Goal: Information Seeking & Learning: Learn about a topic

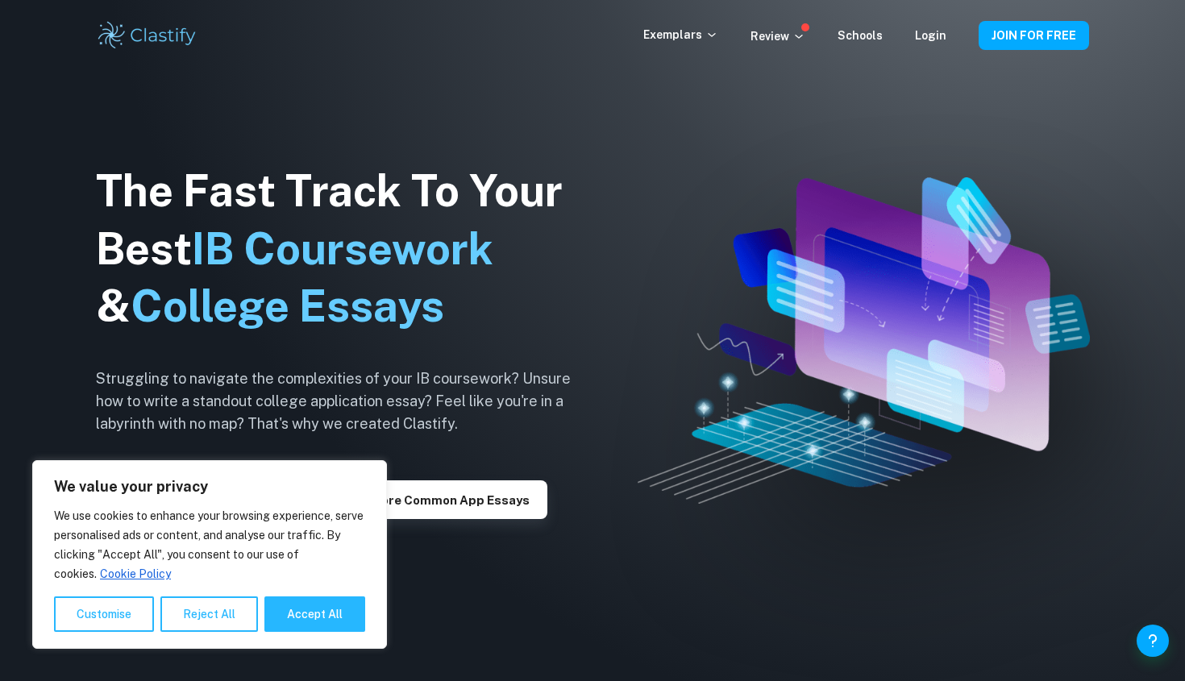
click at [710, 25] on div "Exemplars Review Schools Login JOIN FOR FREE" at bounding box center [593, 35] width 1032 height 32
click at [708, 32] on p "Exemplars" at bounding box center [680, 35] width 75 height 18
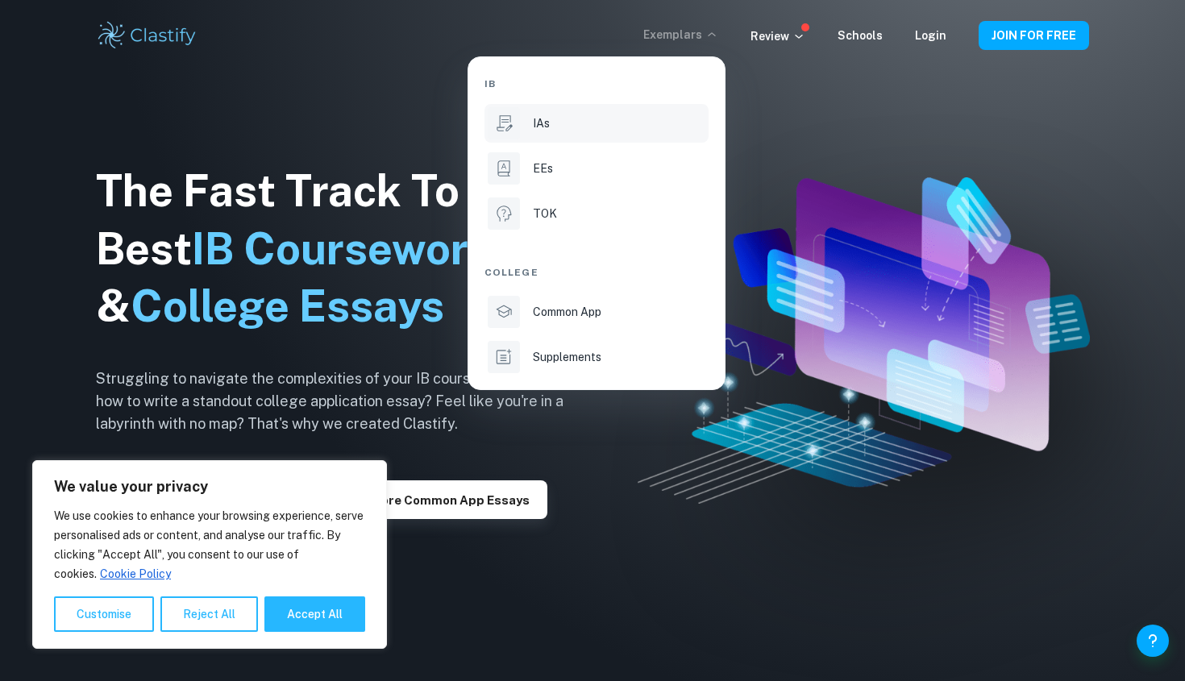
click at [635, 104] on li "IAs" at bounding box center [597, 123] width 224 height 39
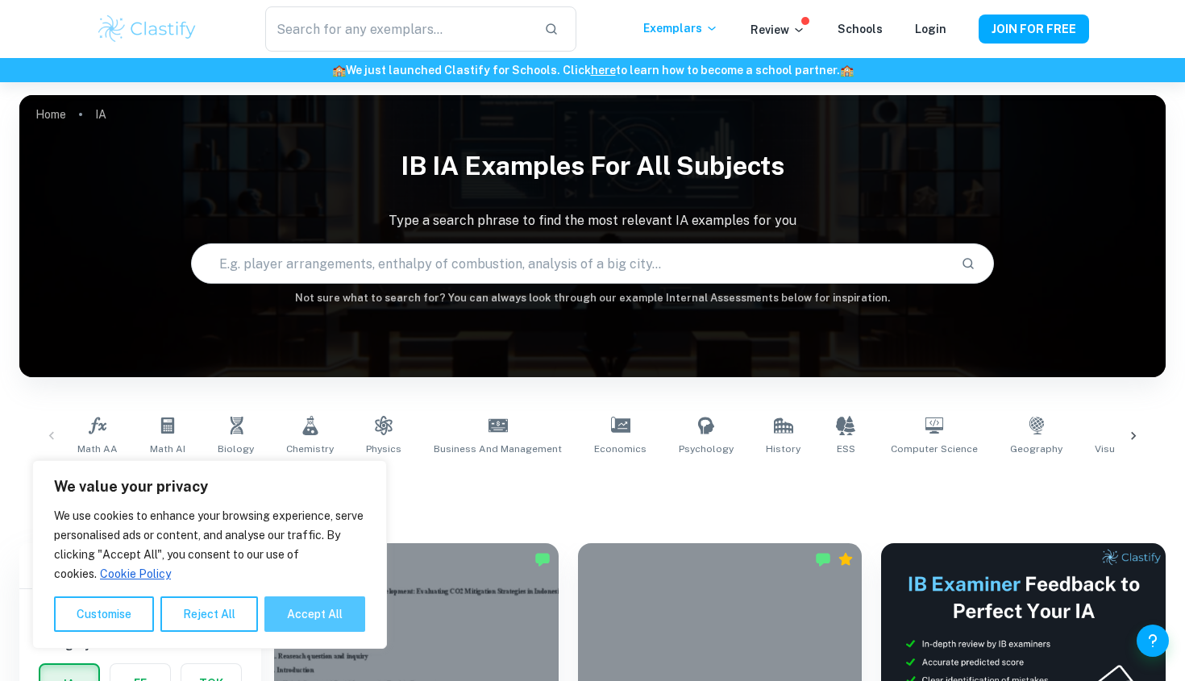
click at [305, 618] on button "Accept All" at bounding box center [314, 614] width 101 height 35
checkbox input "true"
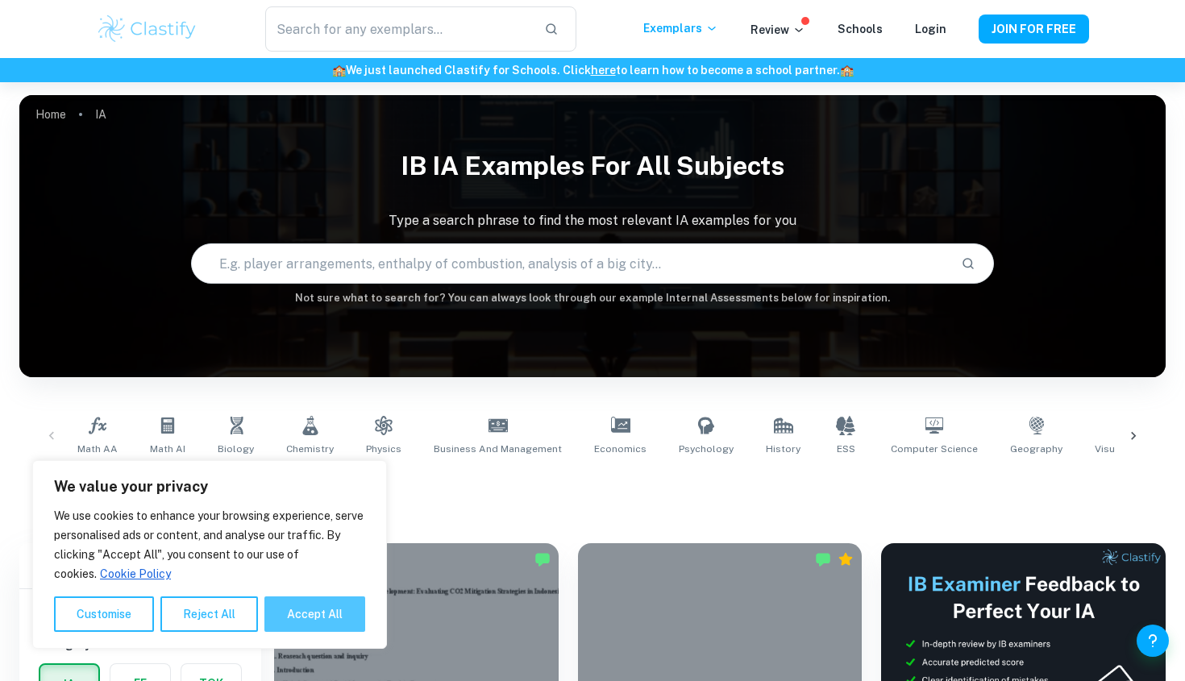
checkbox input "true"
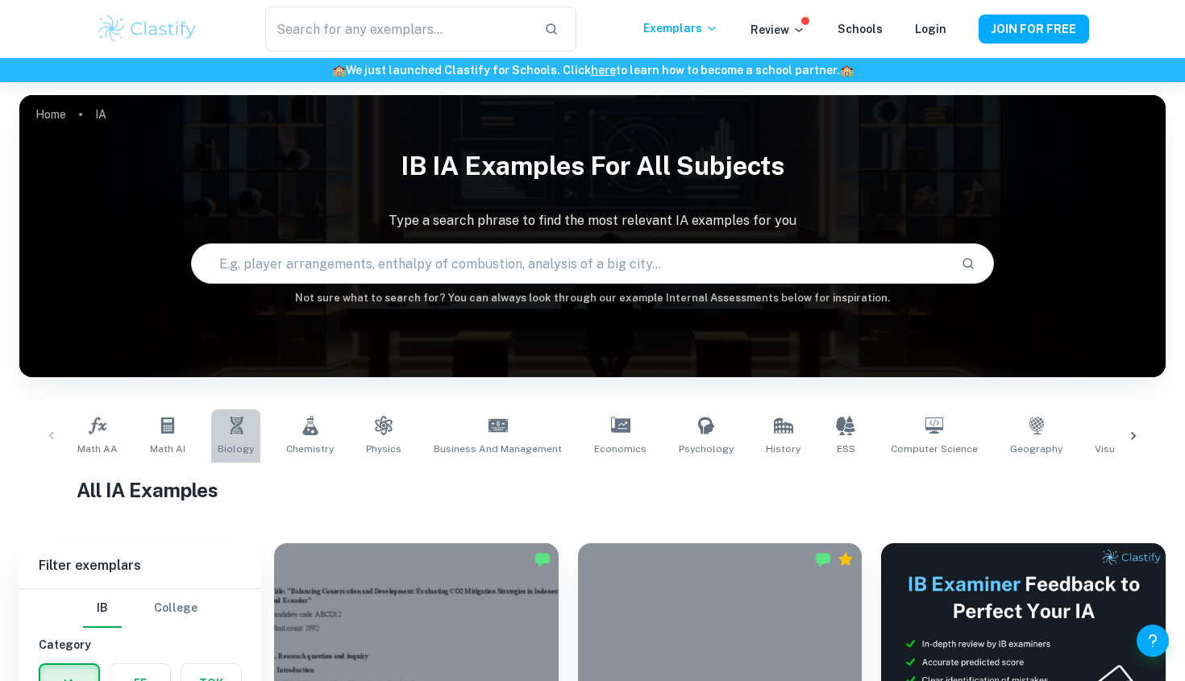
click at [235, 448] on span "Biology" at bounding box center [236, 449] width 36 height 15
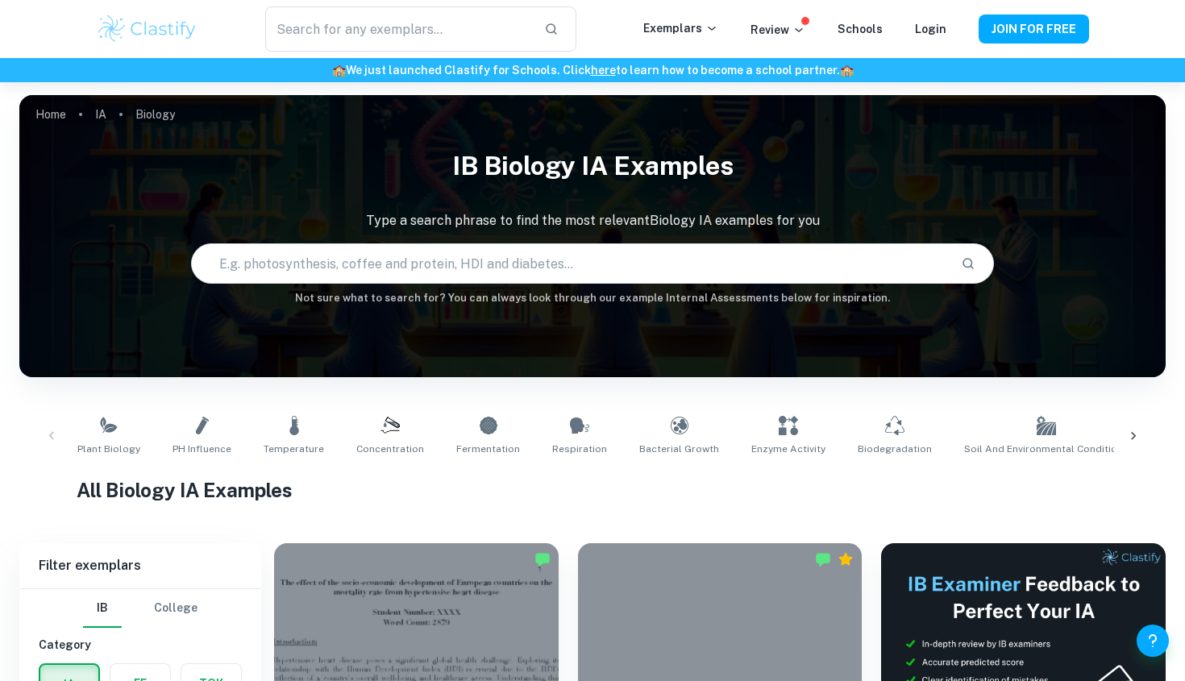
click at [420, 271] on input "text" at bounding box center [570, 263] width 756 height 45
type input "osmosis"
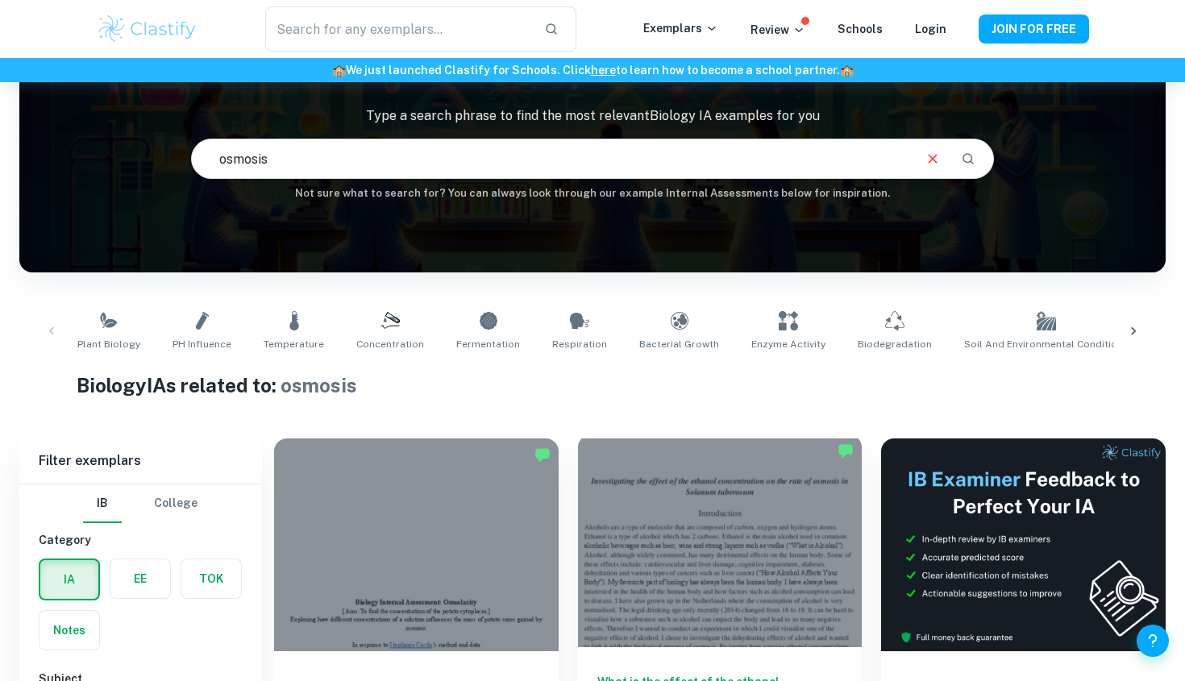
scroll to position [368, 0]
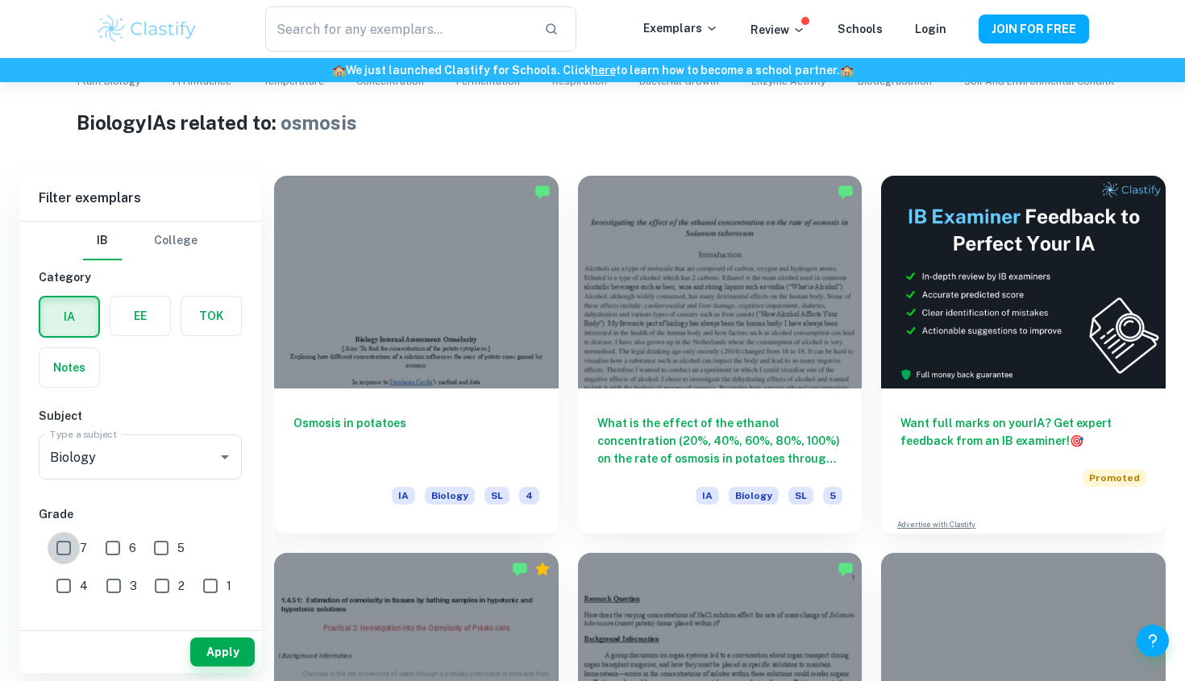
click at [68, 550] on input "7" at bounding box center [64, 548] width 32 height 32
checkbox input "true"
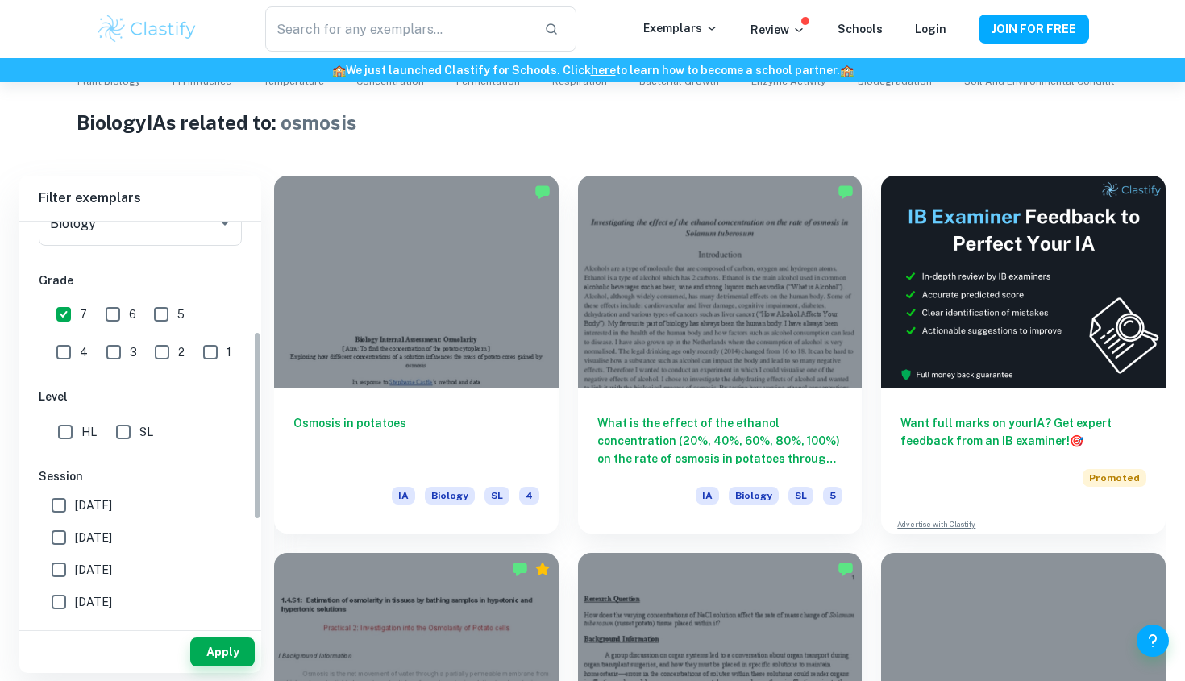
scroll to position [235, 0]
click at [223, 656] on button "Apply" at bounding box center [222, 652] width 65 height 29
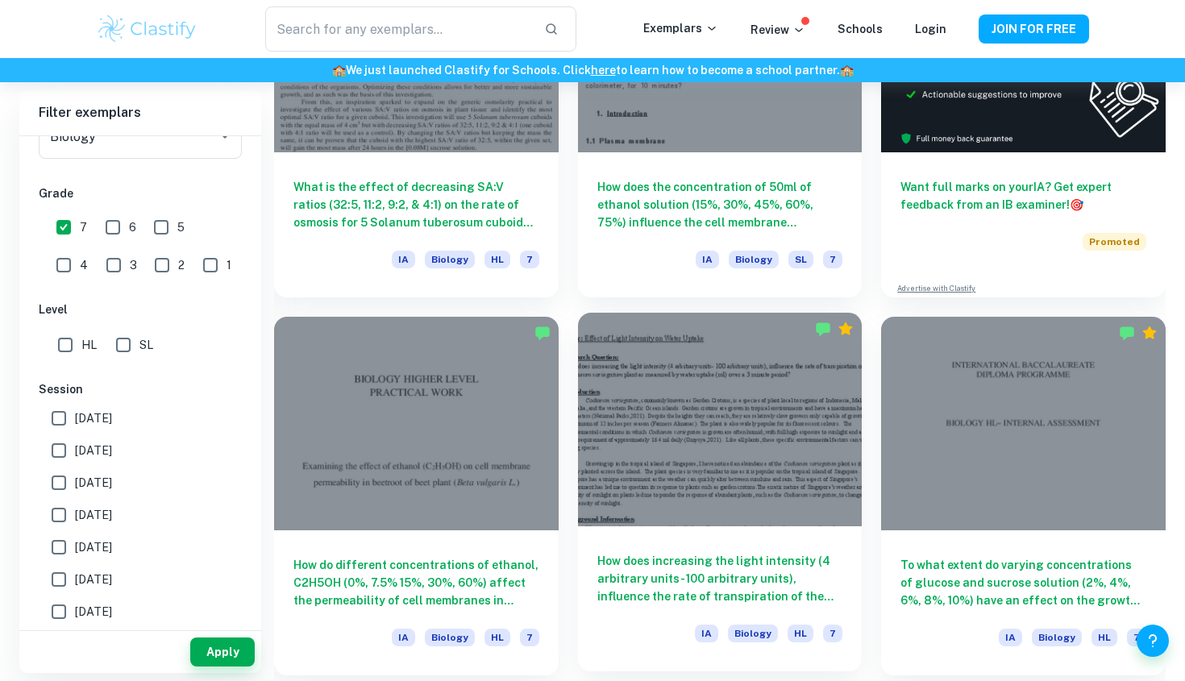
scroll to position [602, 0]
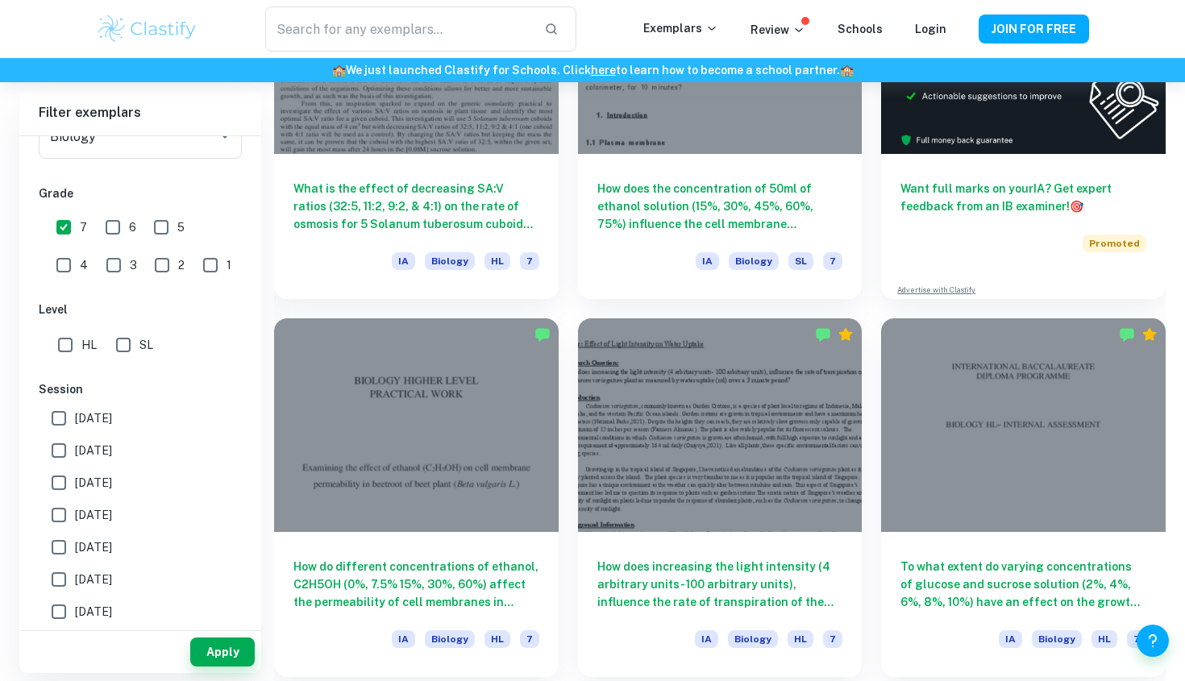
click at [57, 419] on input "[DATE]" at bounding box center [59, 418] width 32 height 32
checkbox input "true"
click at [63, 452] on input "[DATE]" at bounding box center [59, 451] width 32 height 32
checkbox input "true"
click at [63, 481] on input "[DATE]" at bounding box center [59, 483] width 32 height 32
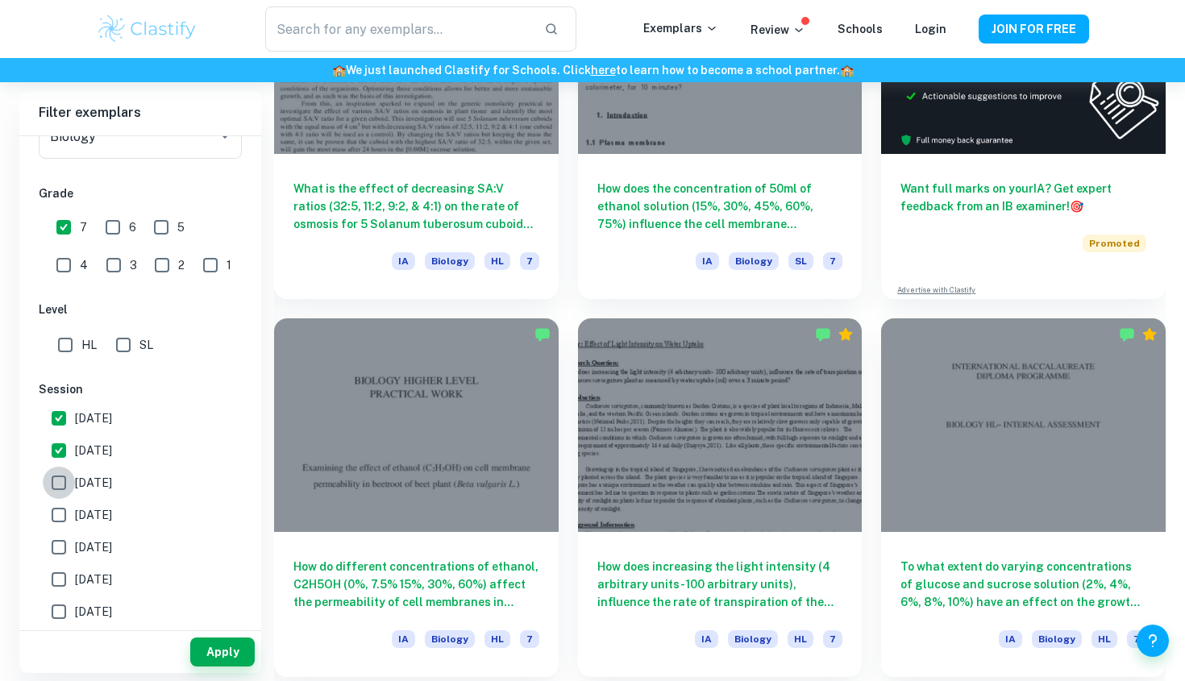
checkbox input "true"
click at [59, 509] on input "[DATE]" at bounding box center [59, 515] width 32 height 32
checkbox input "true"
click at [59, 547] on input "[DATE]" at bounding box center [59, 547] width 32 height 32
checkbox input "true"
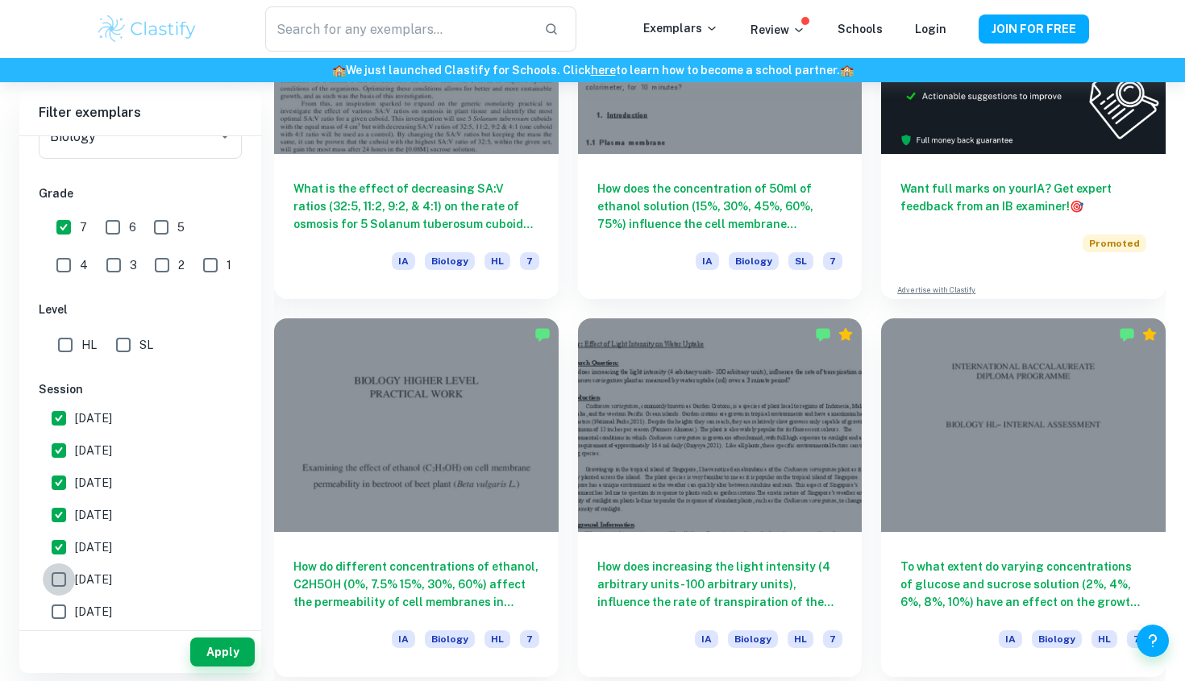
click at [59, 574] on input "[DATE]" at bounding box center [59, 580] width 32 height 32
click at [59, 592] on input "[DATE]" at bounding box center [59, 580] width 32 height 32
click at [60, 565] on input "[DATE]" at bounding box center [59, 580] width 32 height 32
checkbox input "true"
click at [60, 606] on input "[DATE]" at bounding box center [59, 612] width 32 height 32
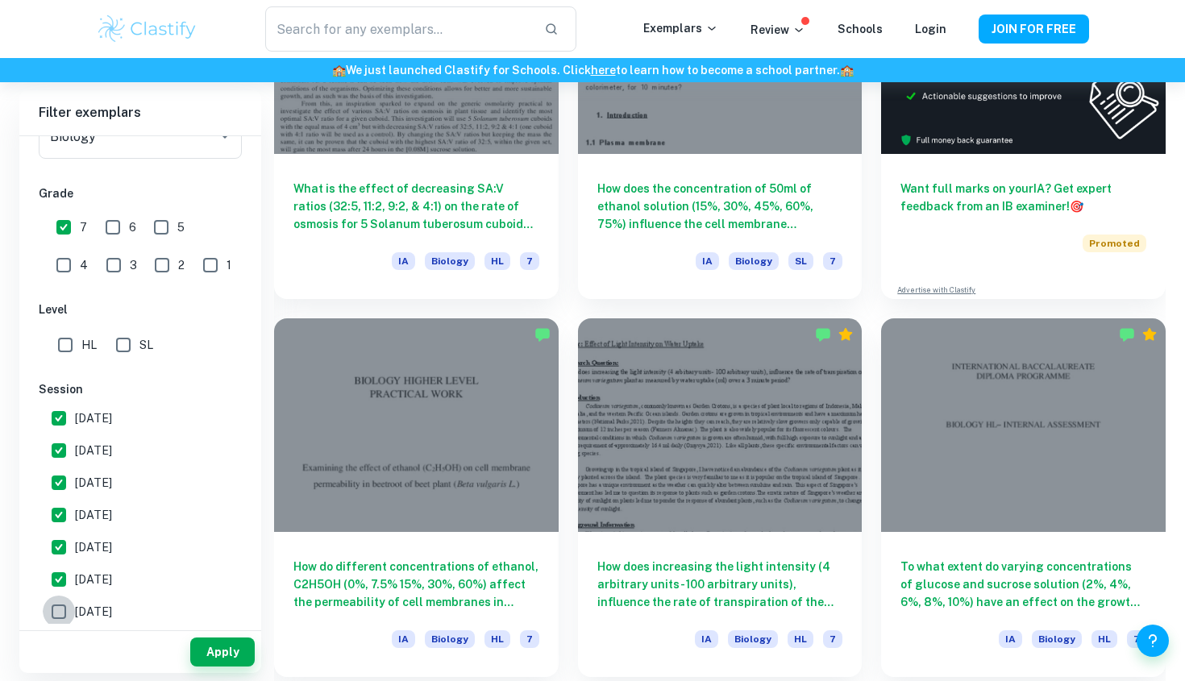
checkbox input "true"
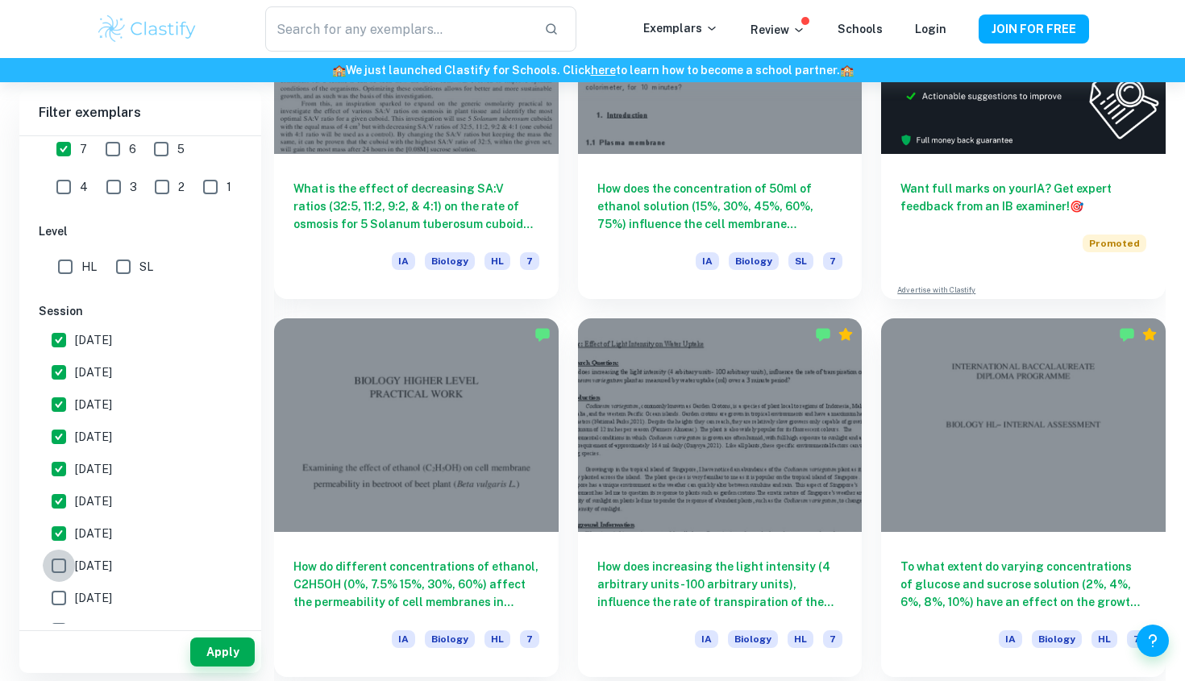
click at [63, 568] on input "[DATE]" at bounding box center [59, 566] width 32 height 32
checkbox input "true"
click at [225, 656] on button "Apply" at bounding box center [222, 652] width 65 height 29
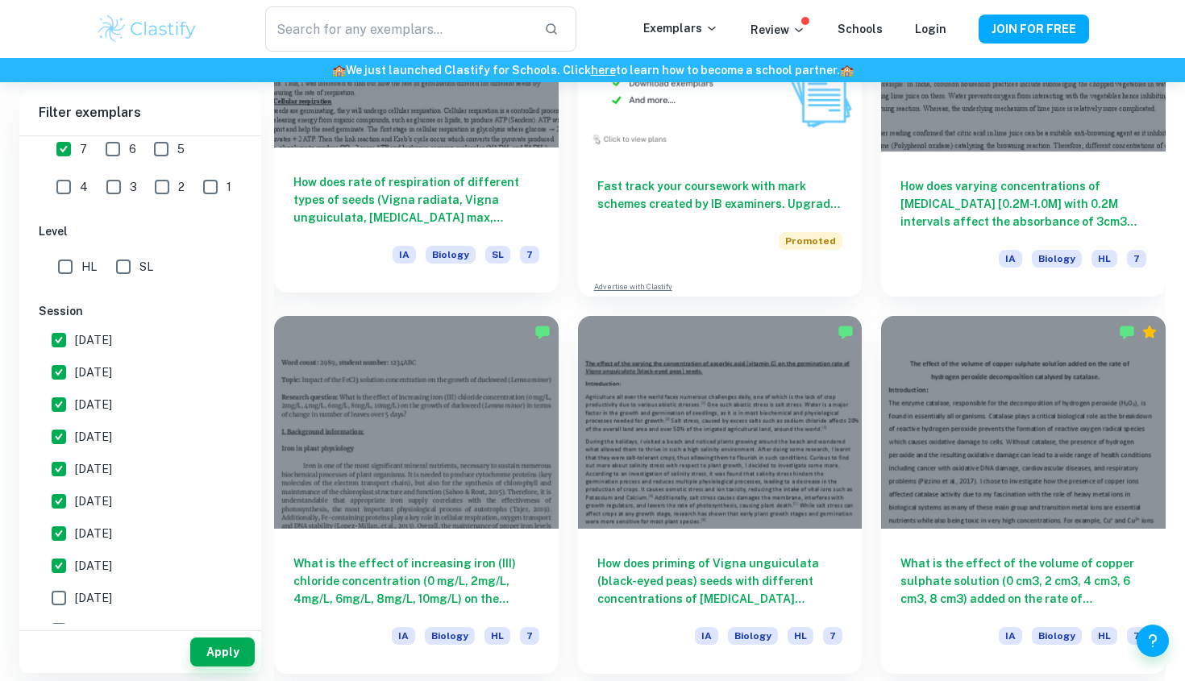
scroll to position [3258, 0]
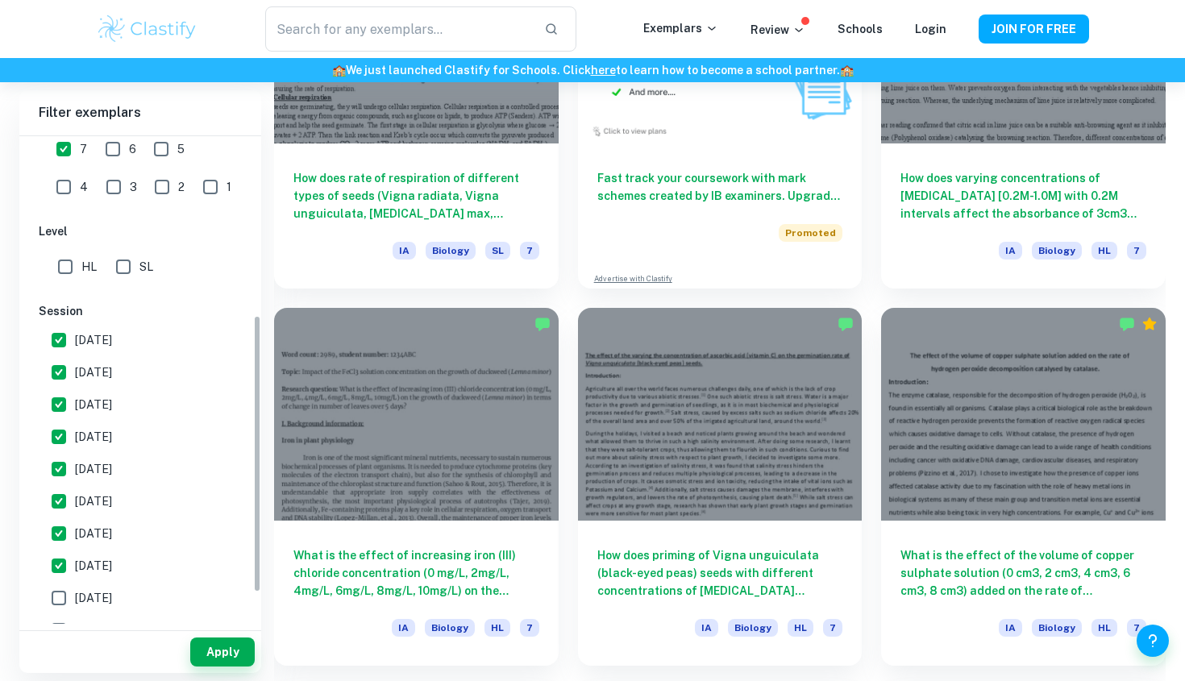
click at [109, 152] on input "6" at bounding box center [113, 149] width 32 height 32
checkbox input "true"
click at [219, 639] on button "Apply" at bounding box center [222, 652] width 65 height 29
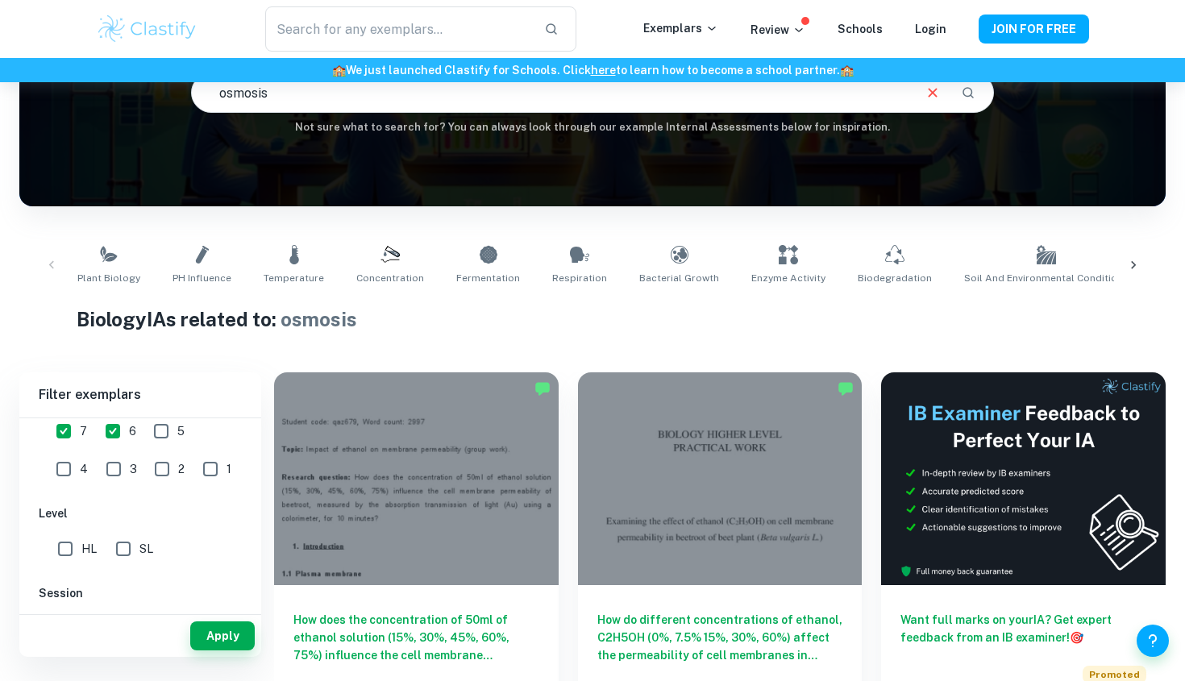
scroll to position [147, 0]
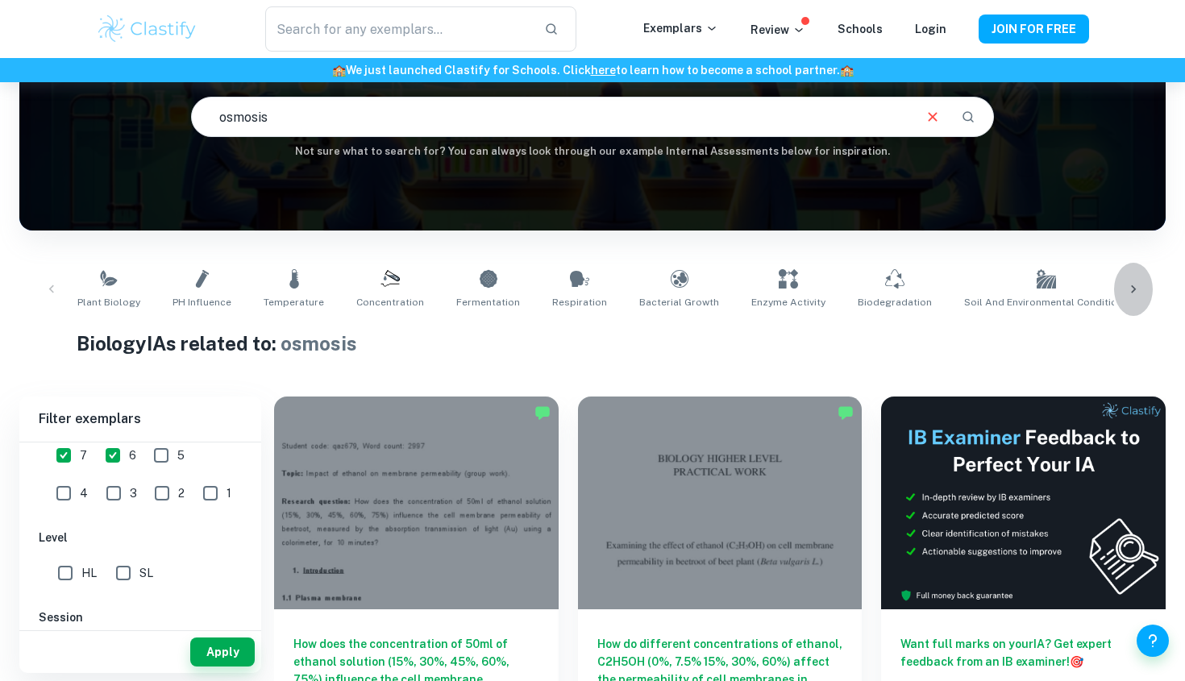
click at [1129, 287] on icon at bounding box center [1134, 289] width 16 height 16
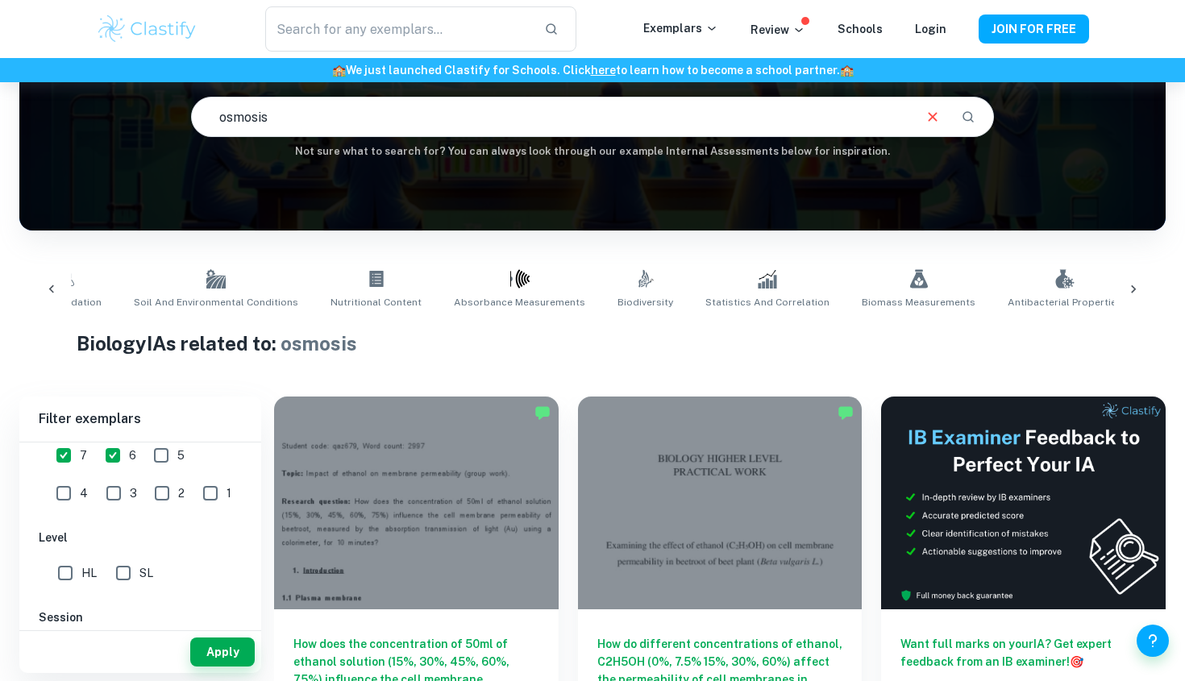
scroll to position [0, 950]
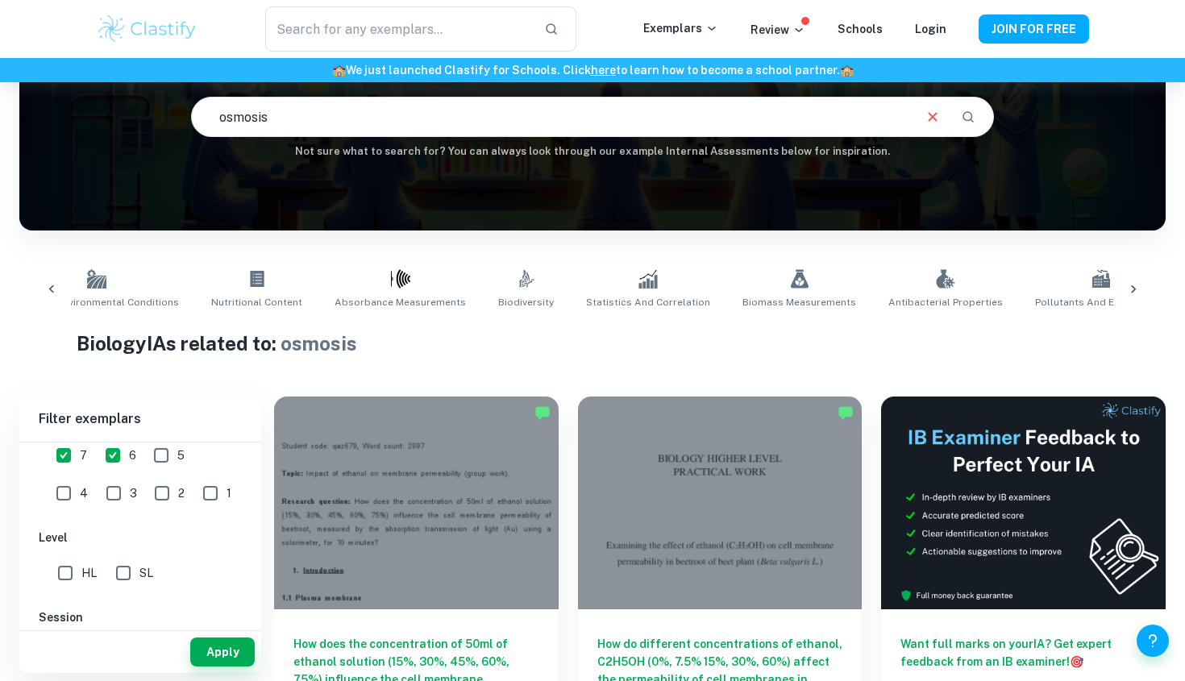
click at [1129, 287] on icon at bounding box center [1134, 289] width 16 height 16
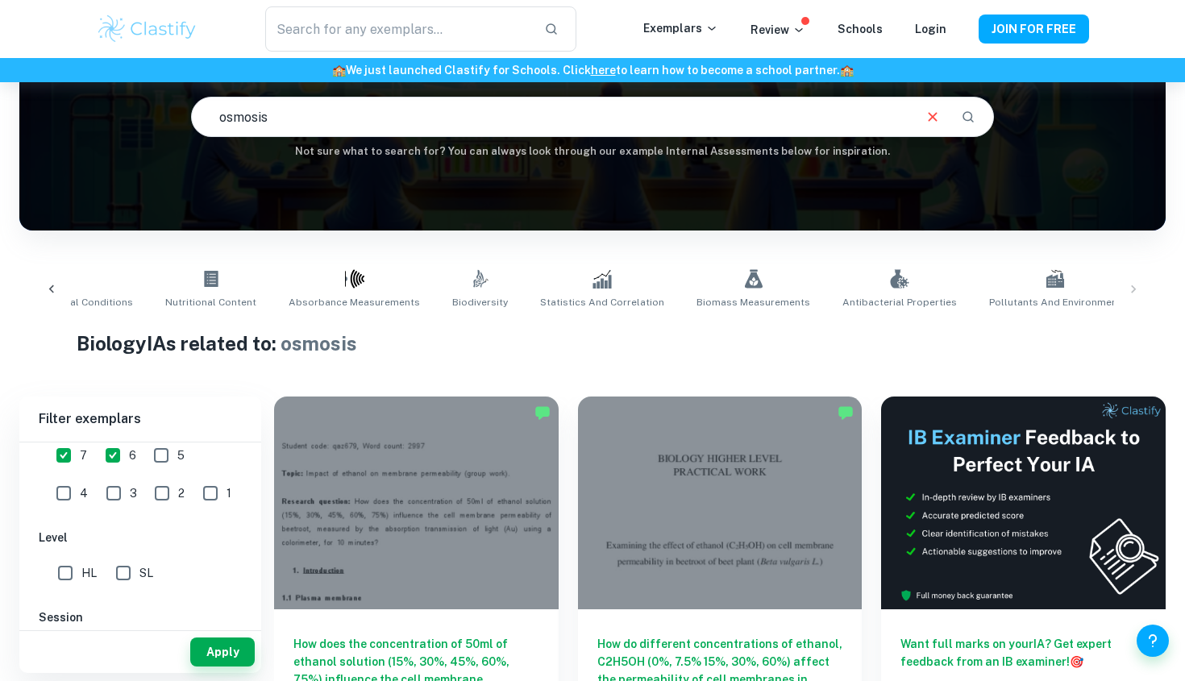
click at [52, 289] on icon at bounding box center [52, 289] width 16 height 16
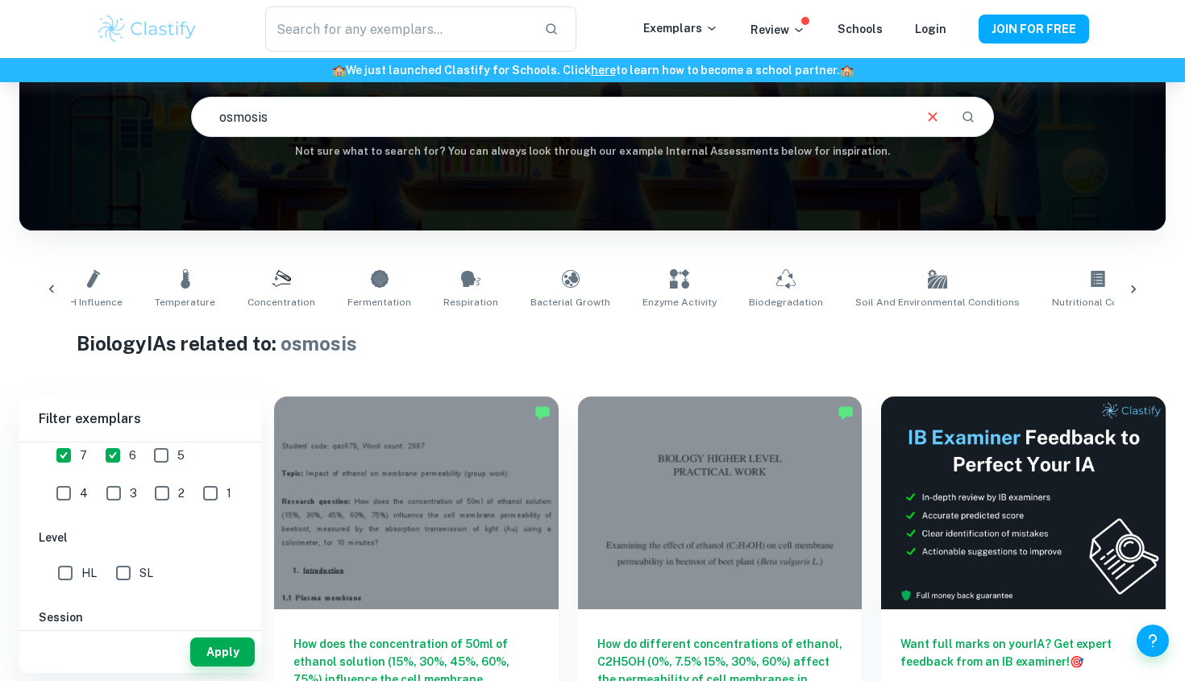
scroll to position [0, 46]
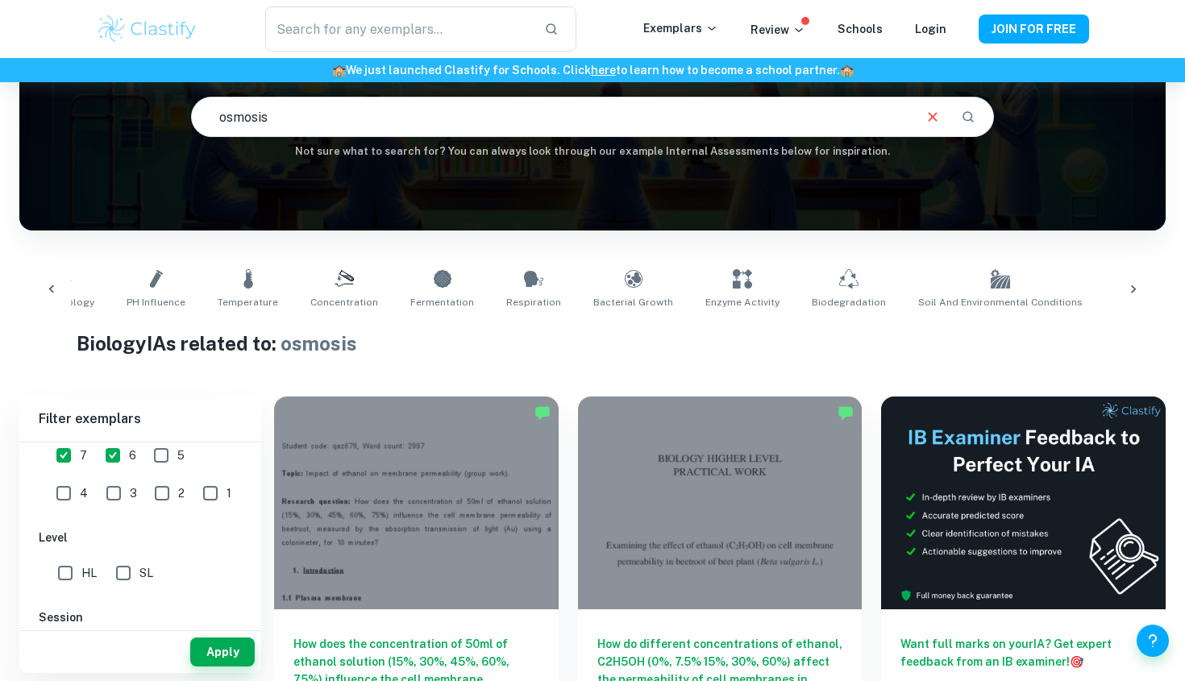
click at [51, 289] on icon at bounding box center [51, 289] width 5 height 8
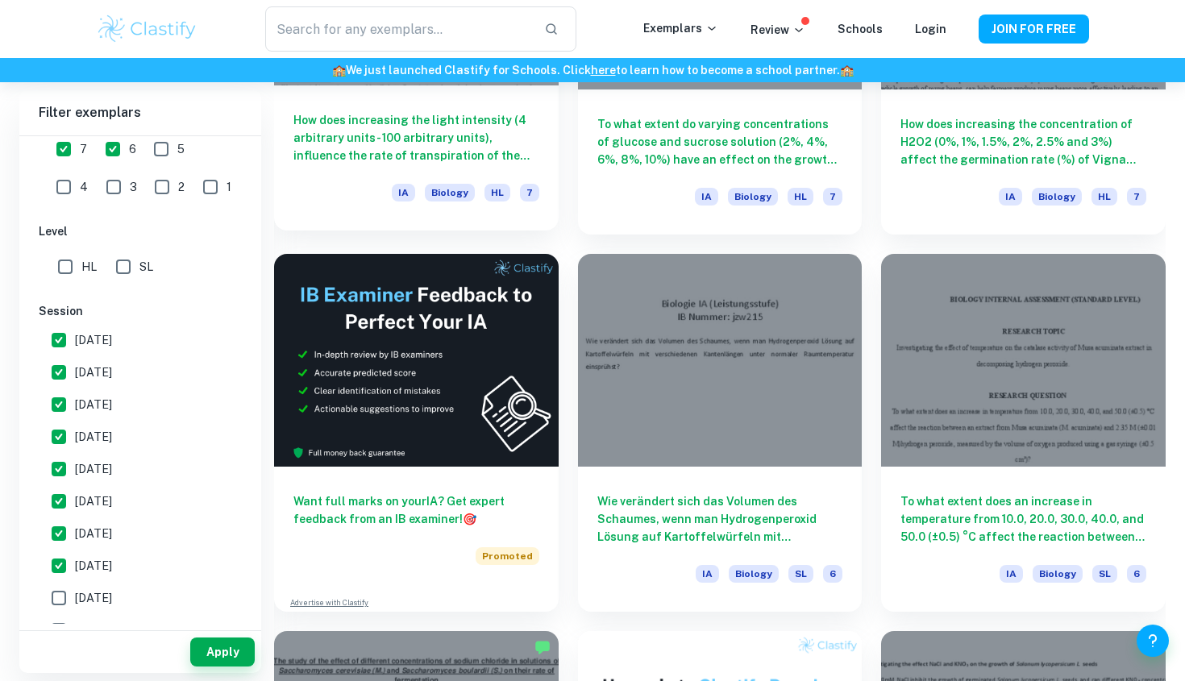
scroll to position [2570, 0]
